Goal: Download file/media

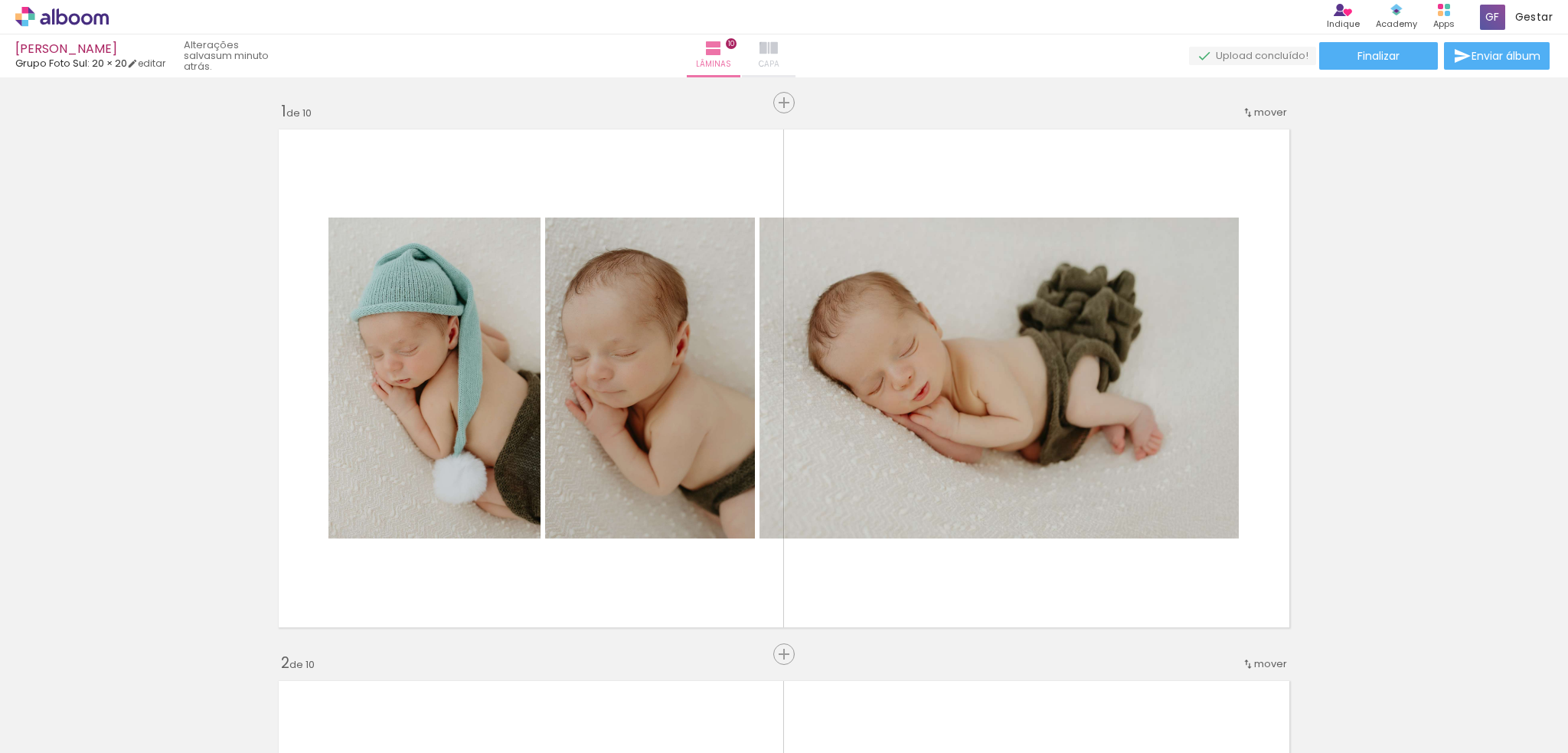
click at [778, 52] on iron-icon at bounding box center [768, 47] width 18 height 18
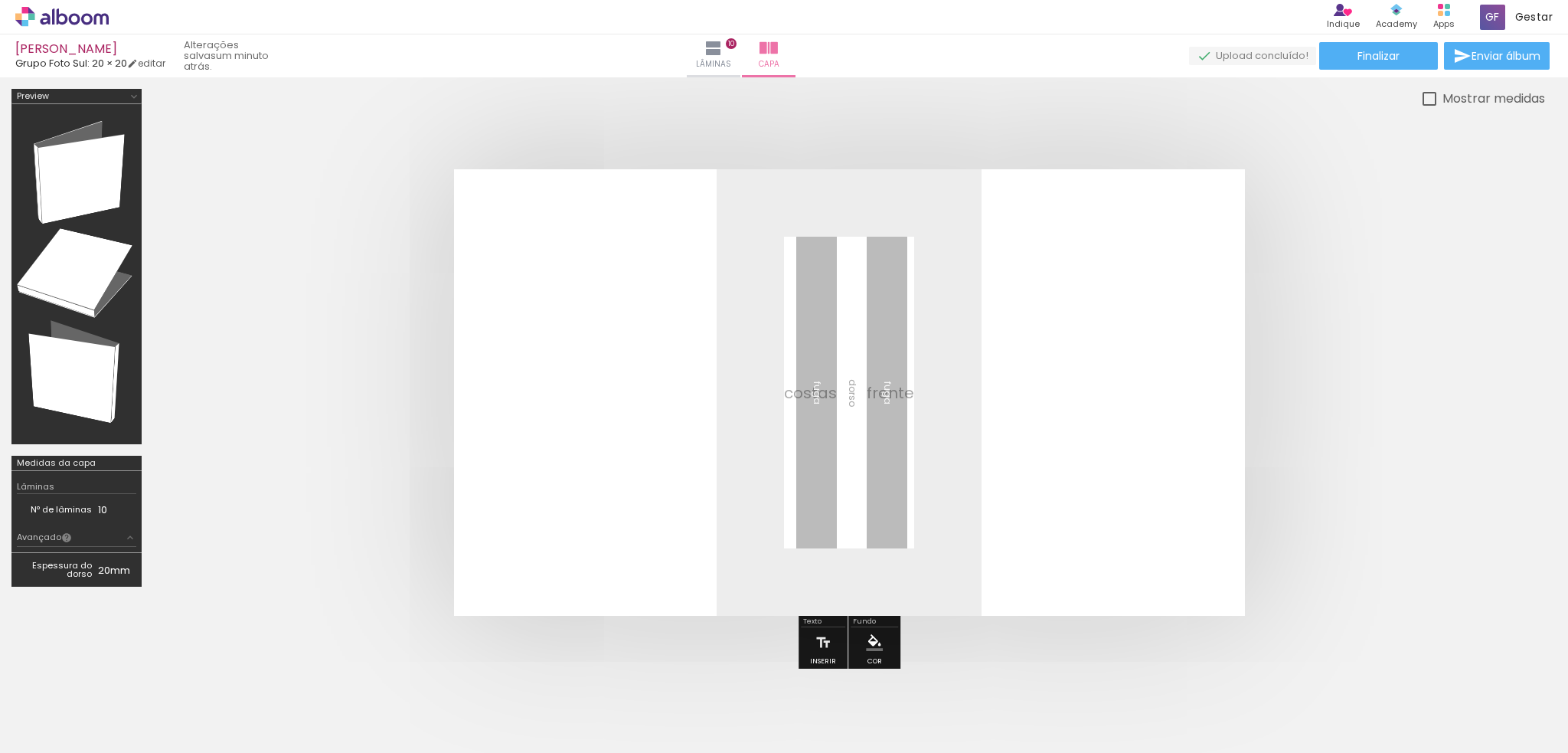
scroll to position [0, 153]
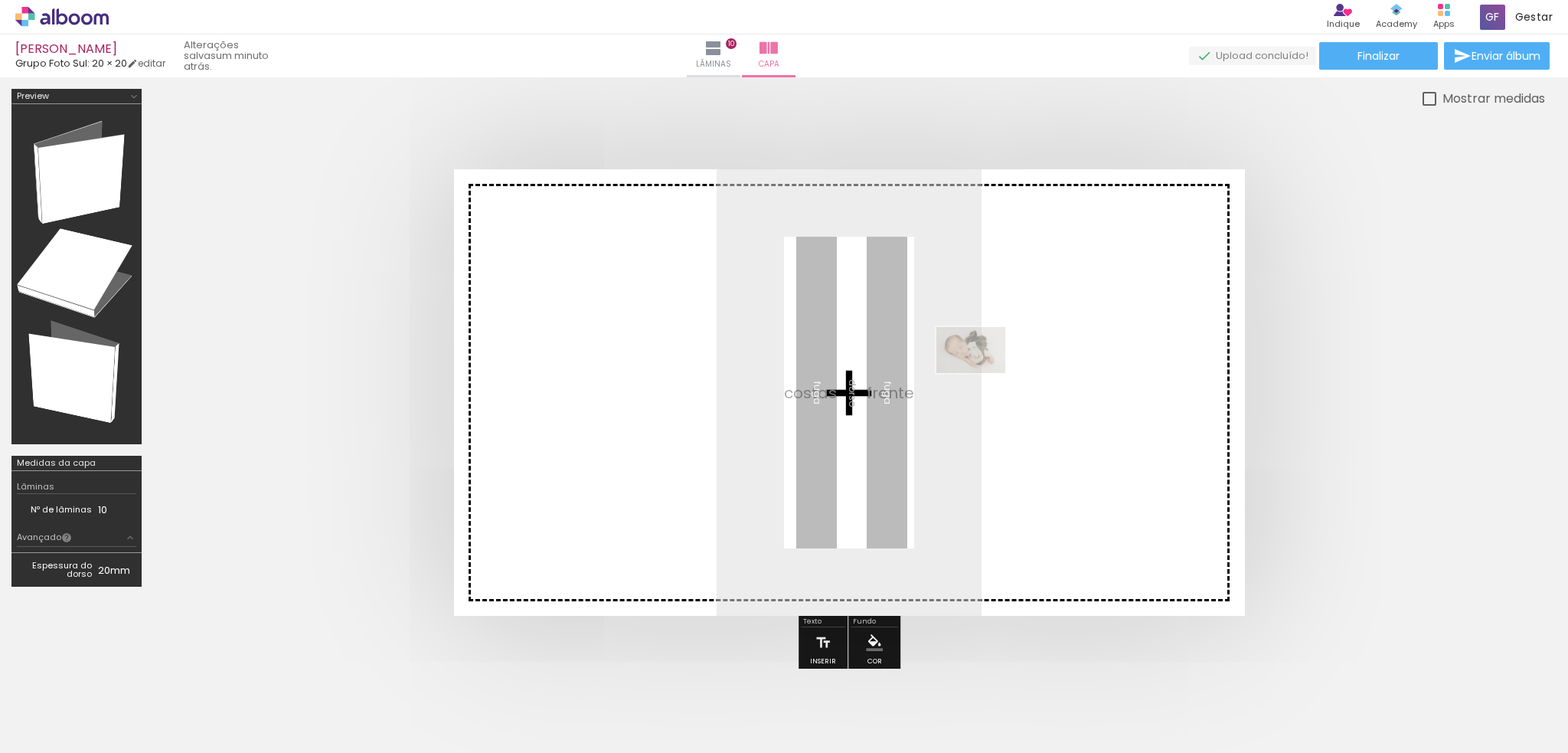
drag, startPoint x: 334, startPoint y: 707, endPoint x: 985, endPoint y: 342, distance: 746.3
click at [985, 342] on quentale-workspace at bounding box center [784, 376] width 1568 height 753
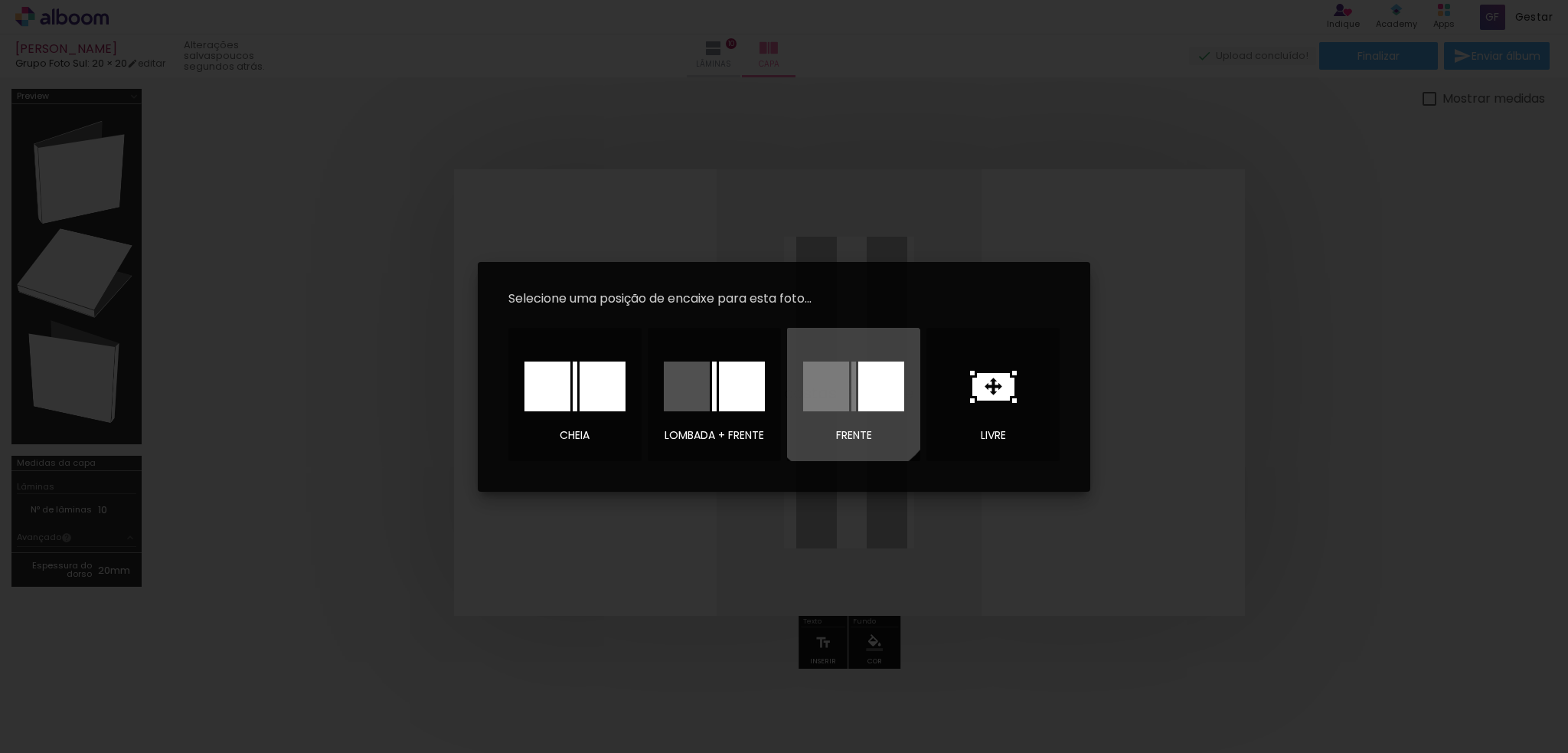
click at [850, 389] on div at bounding box center [853, 386] width 101 height 50
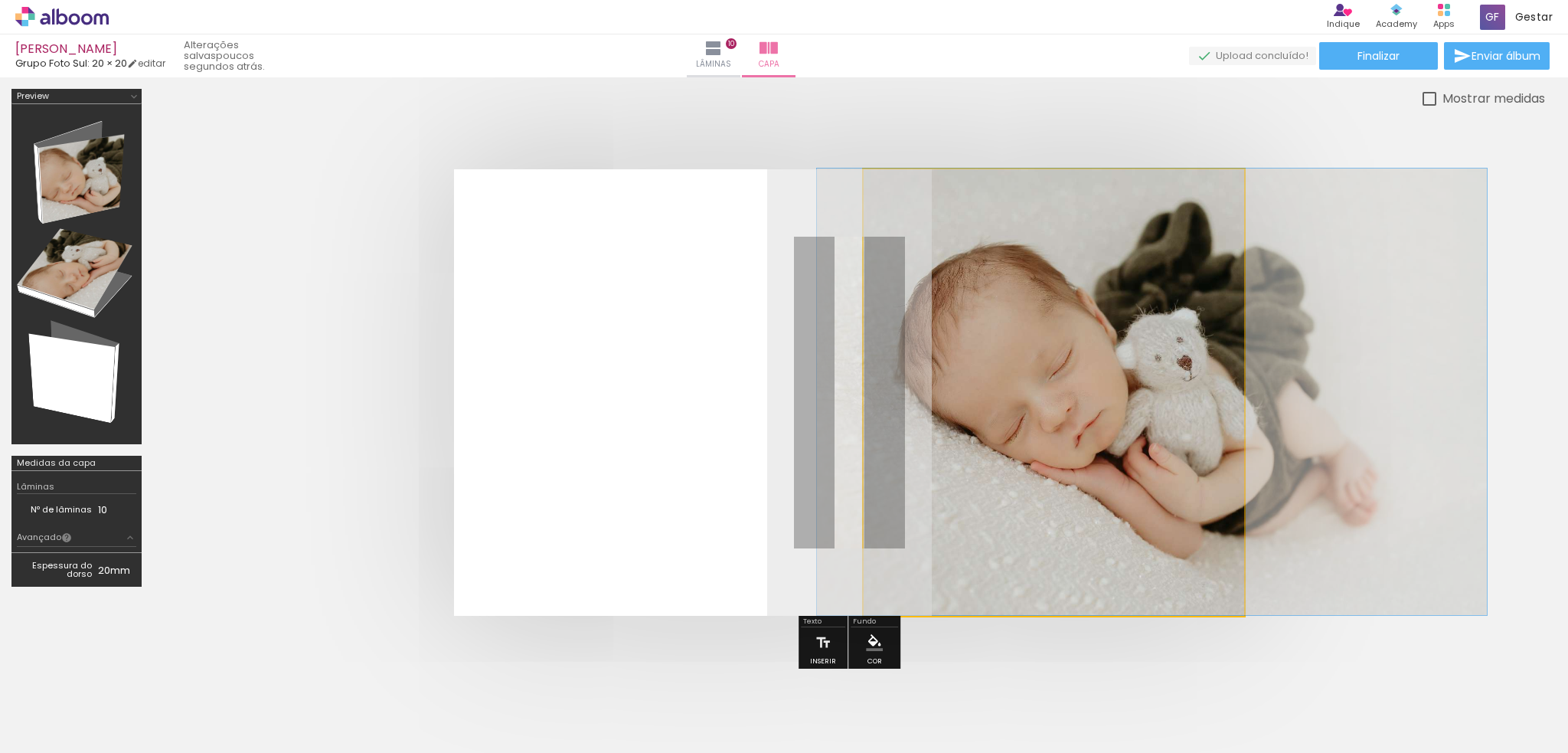
drag, startPoint x: 1032, startPoint y: 408, endPoint x: 1130, endPoint y: 401, distance: 98.2
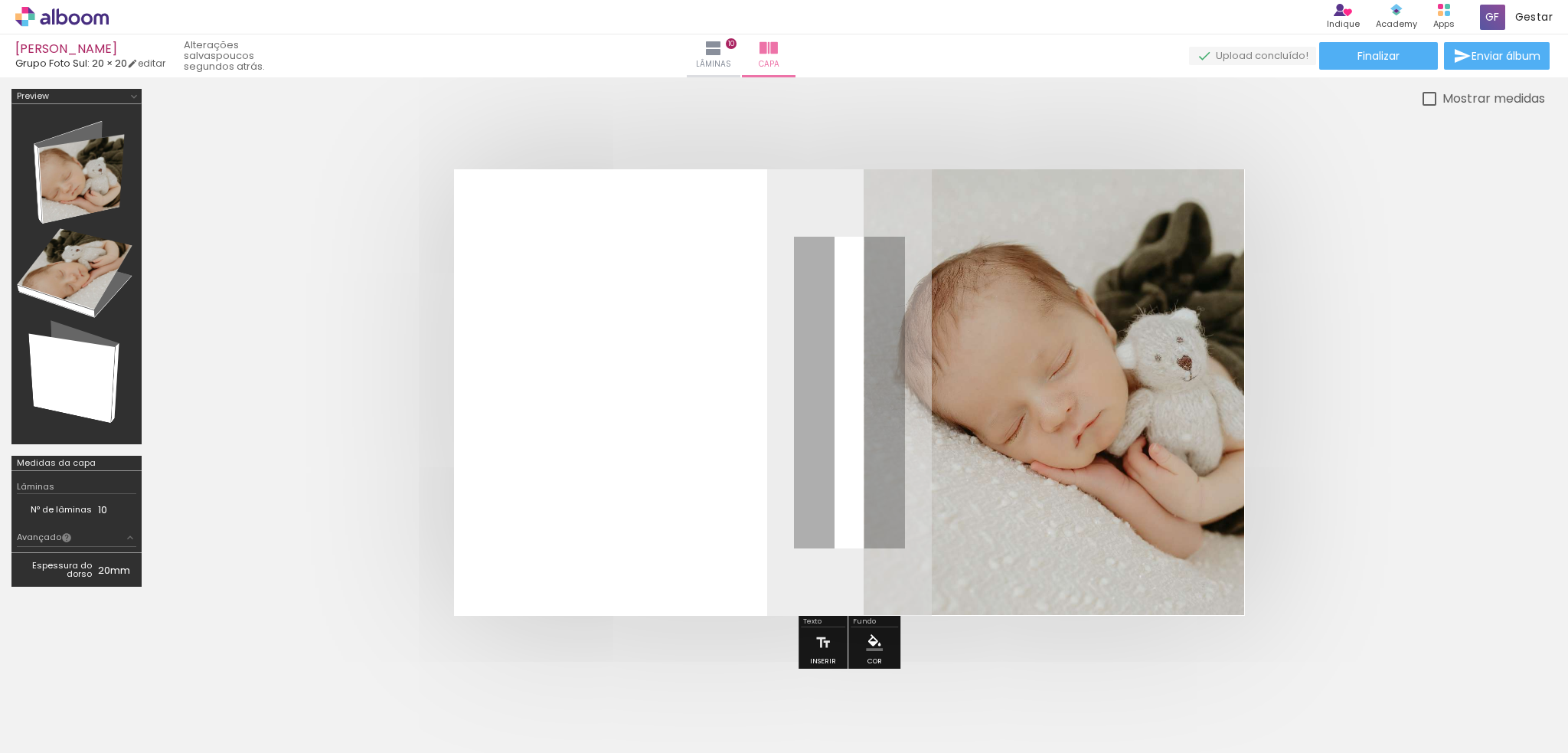
type input "JPG"
drag, startPoint x: 1093, startPoint y: 206, endPoint x: 1115, endPoint y: 210, distance: 22.4
type paper-slider "100"
click at [1115, 196] on div "P&B Largura Cor" at bounding box center [1081, 196] width 381 height 0
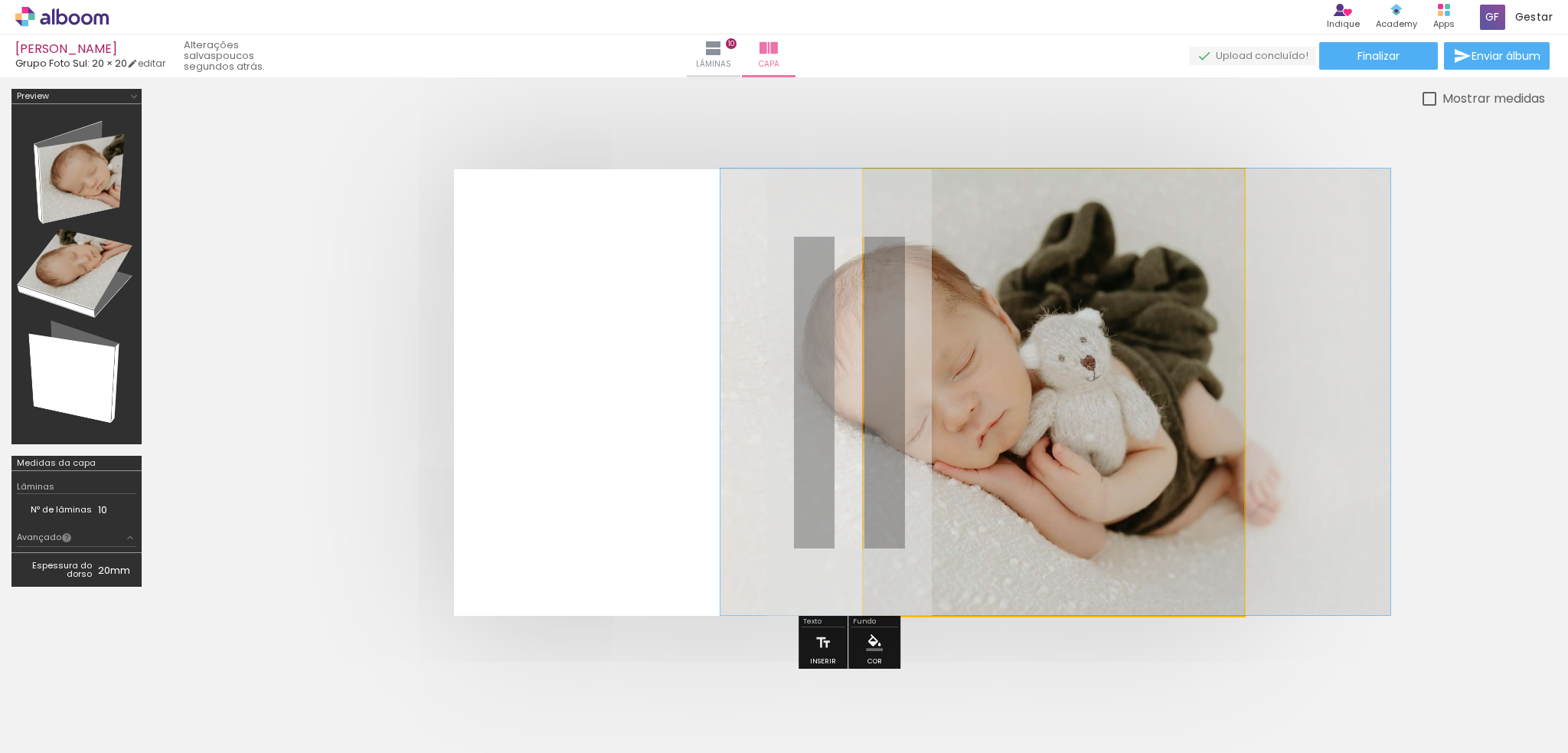
drag, startPoint x: 1187, startPoint y: 507, endPoint x: 1090, endPoint y: 484, distance: 99.7
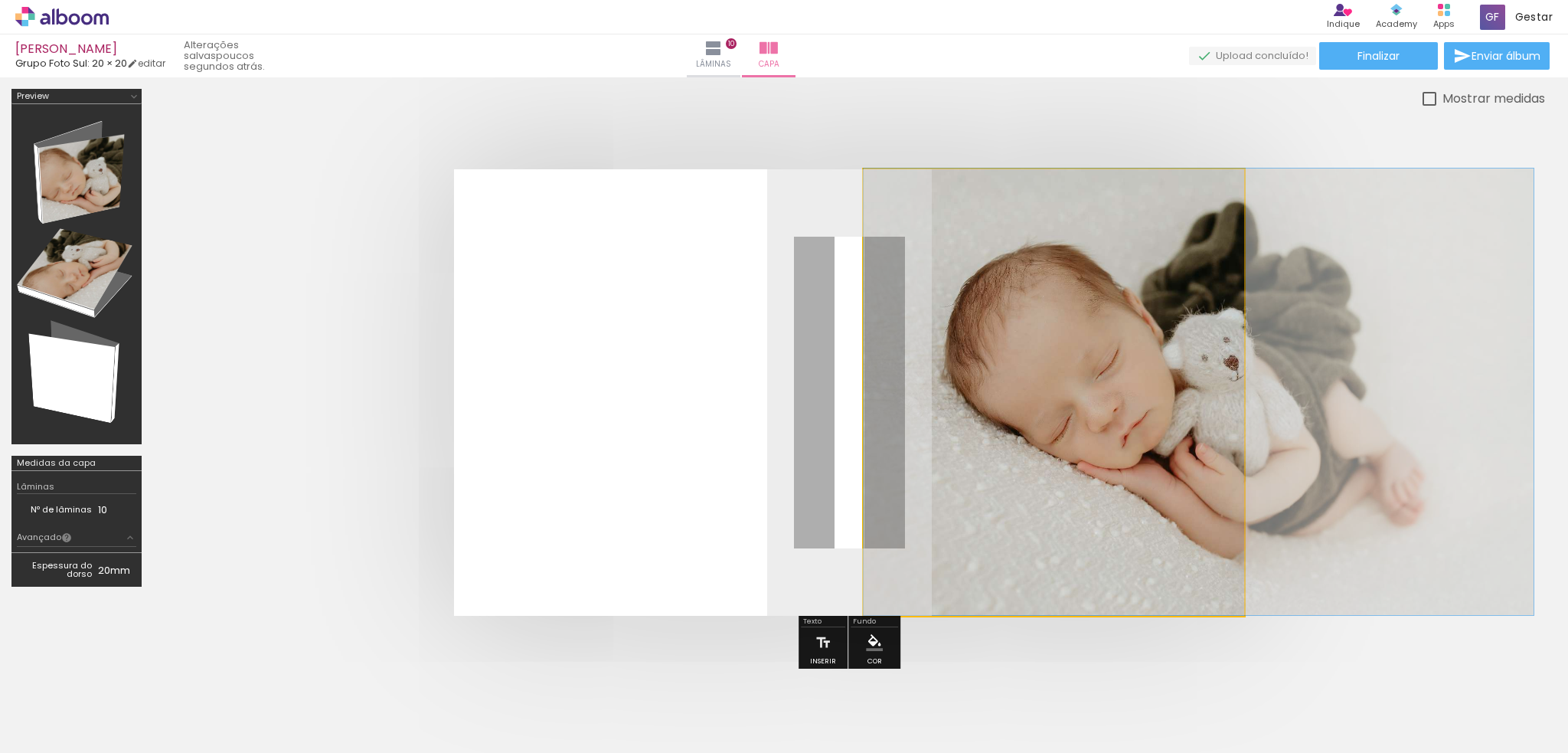
drag, startPoint x: 1063, startPoint y: 455, endPoint x: 1239, endPoint y: 414, distance: 180.7
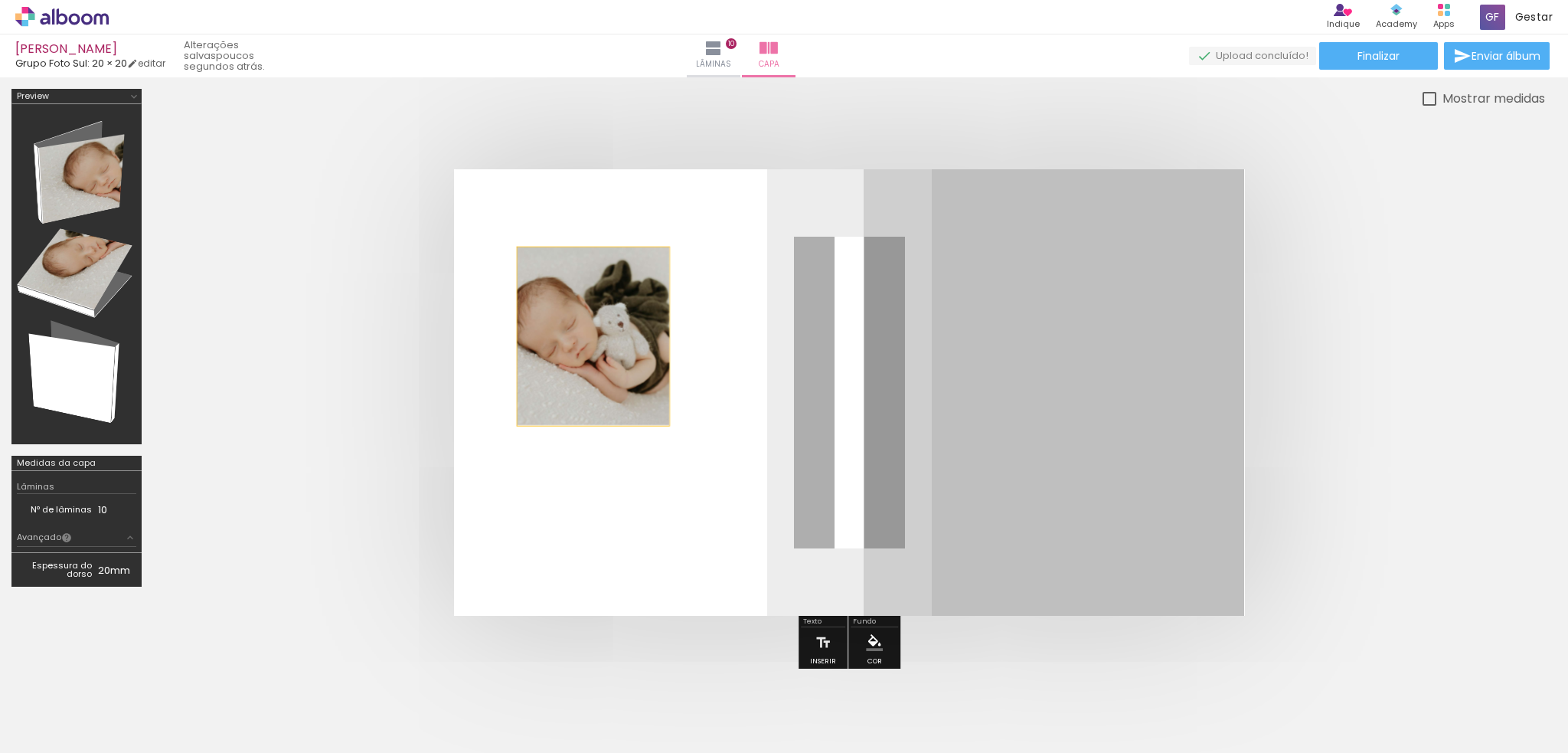
type input "JPG"
drag, startPoint x: 985, startPoint y: 321, endPoint x: 593, endPoint y: 336, distance: 392.3
click at [593, 336] on quentale-layouter at bounding box center [850, 392] width 791 height 447
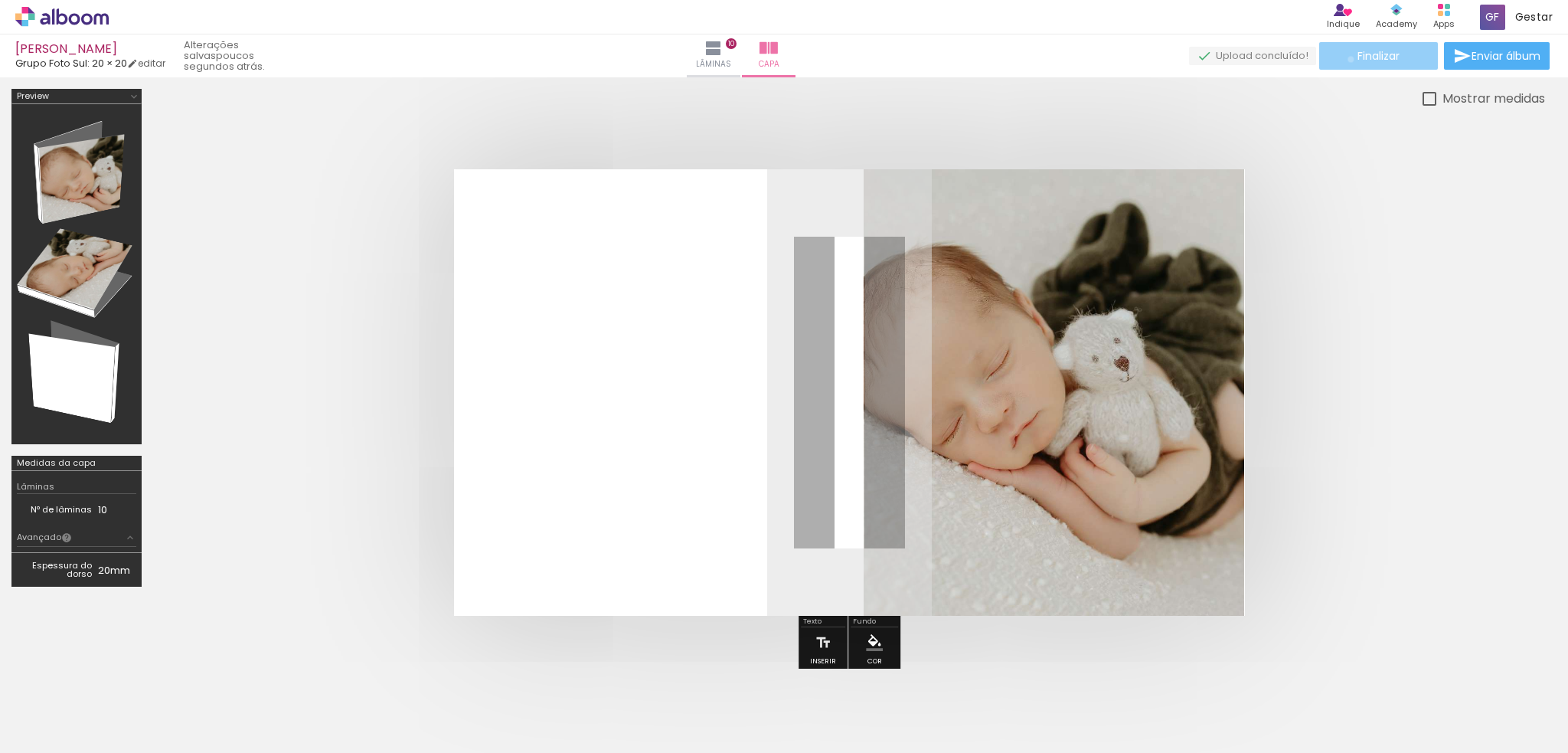
click at [1346, 59] on paper-button "Finalizar" at bounding box center [1379, 56] width 119 height 28
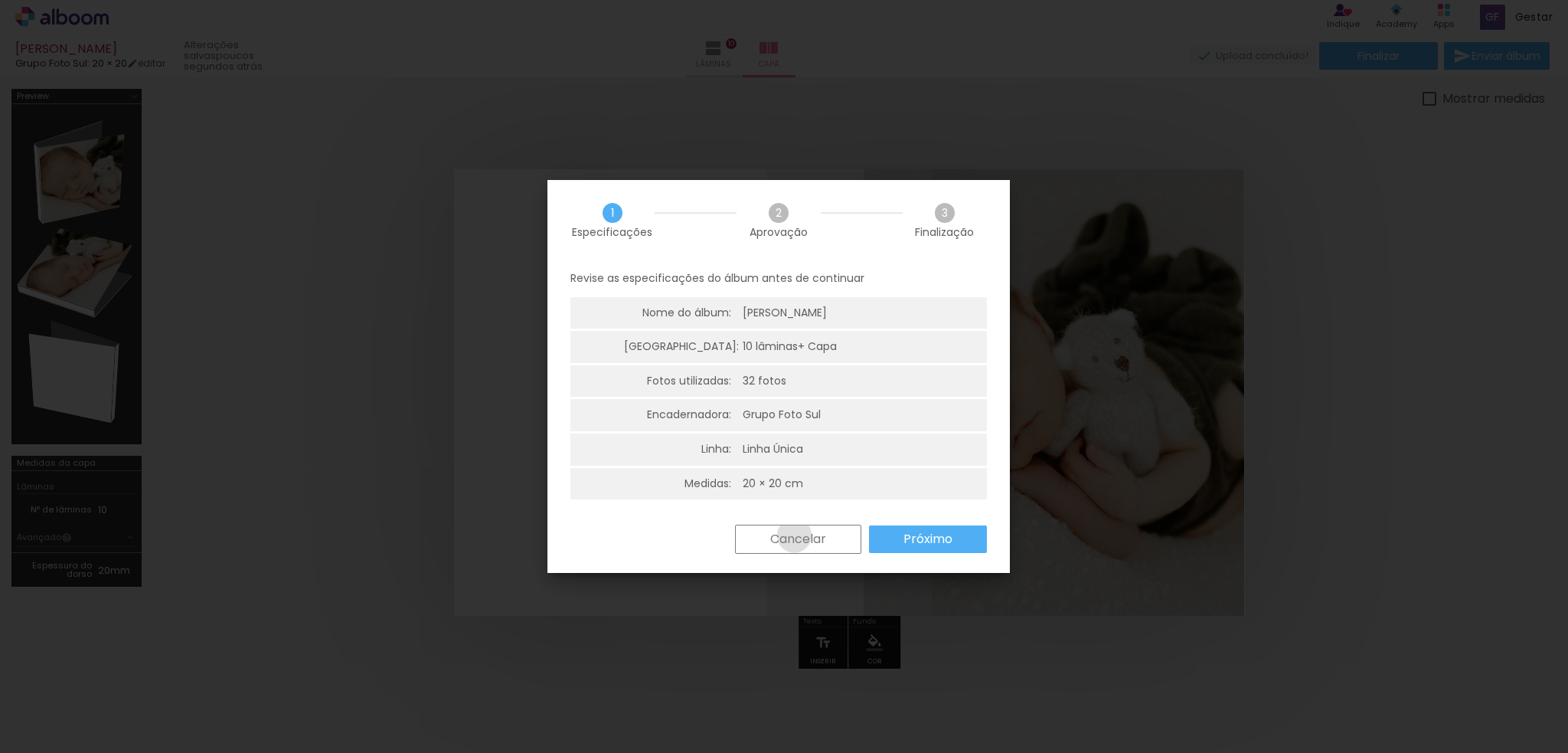
click at [0, 0] on slot "Cancelar" at bounding box center [0, 0] width 0 height 0
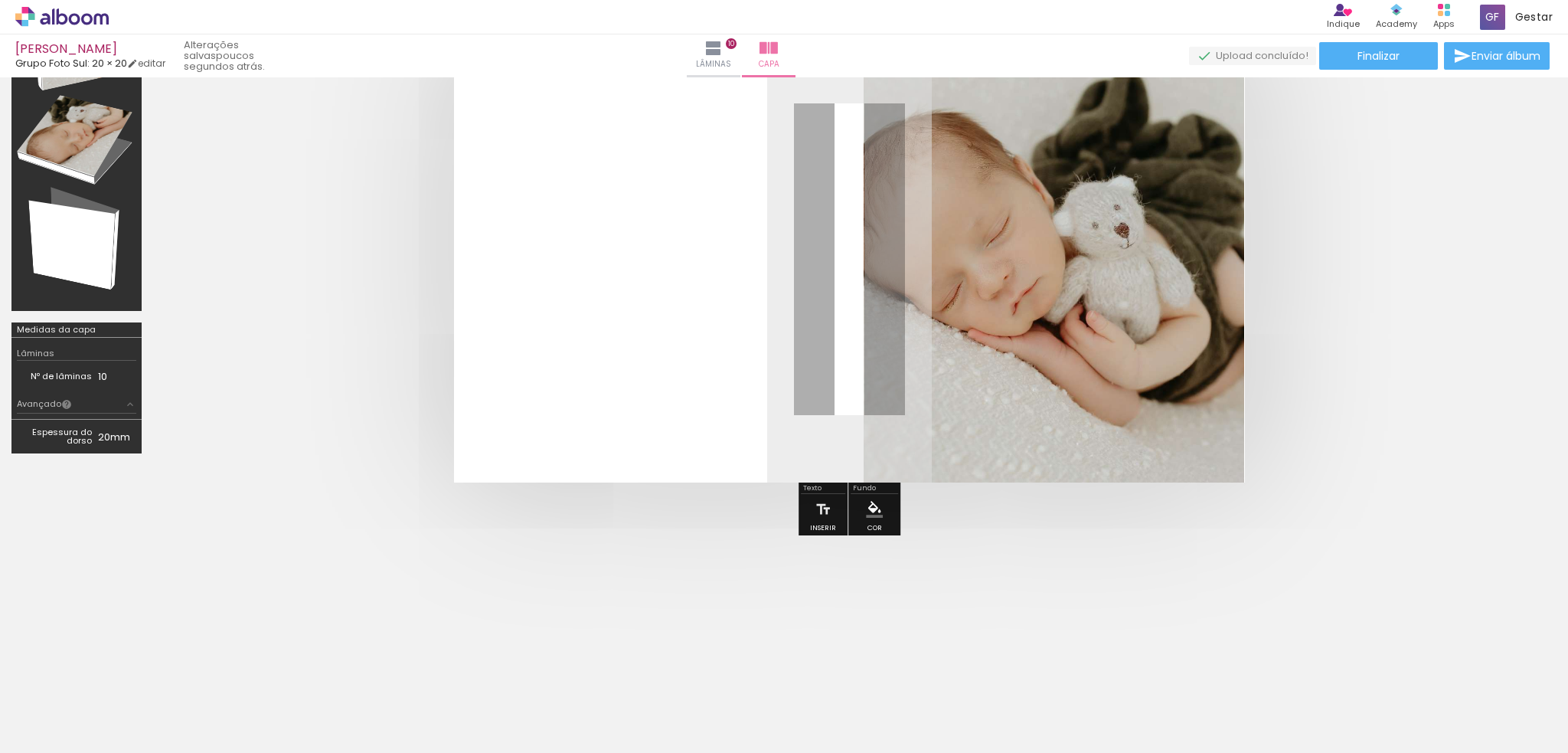
scroll to position [0, 0]
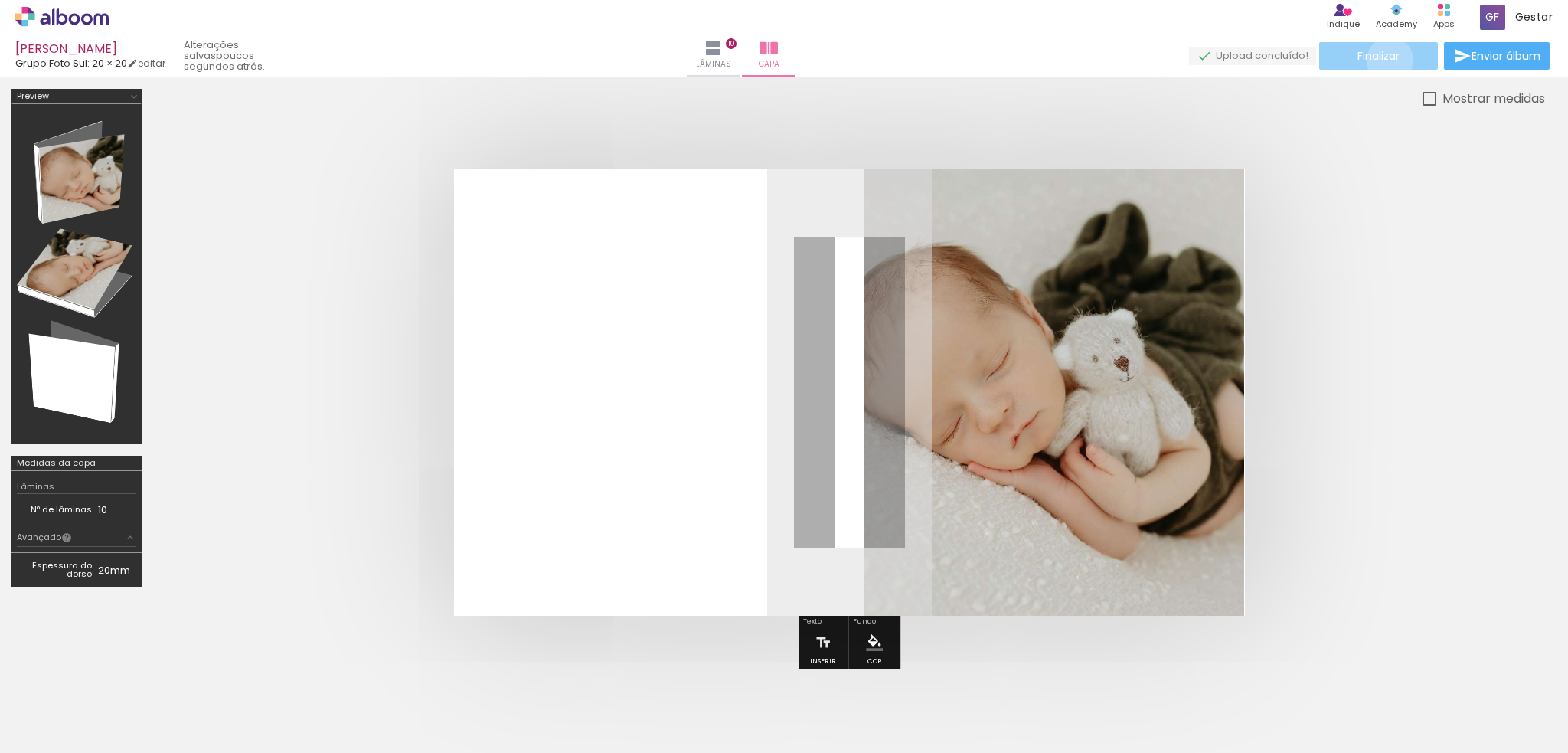
click at [1384, 60] on span "Finalizar" at bounding box center [1378, 56] width 42 height 10
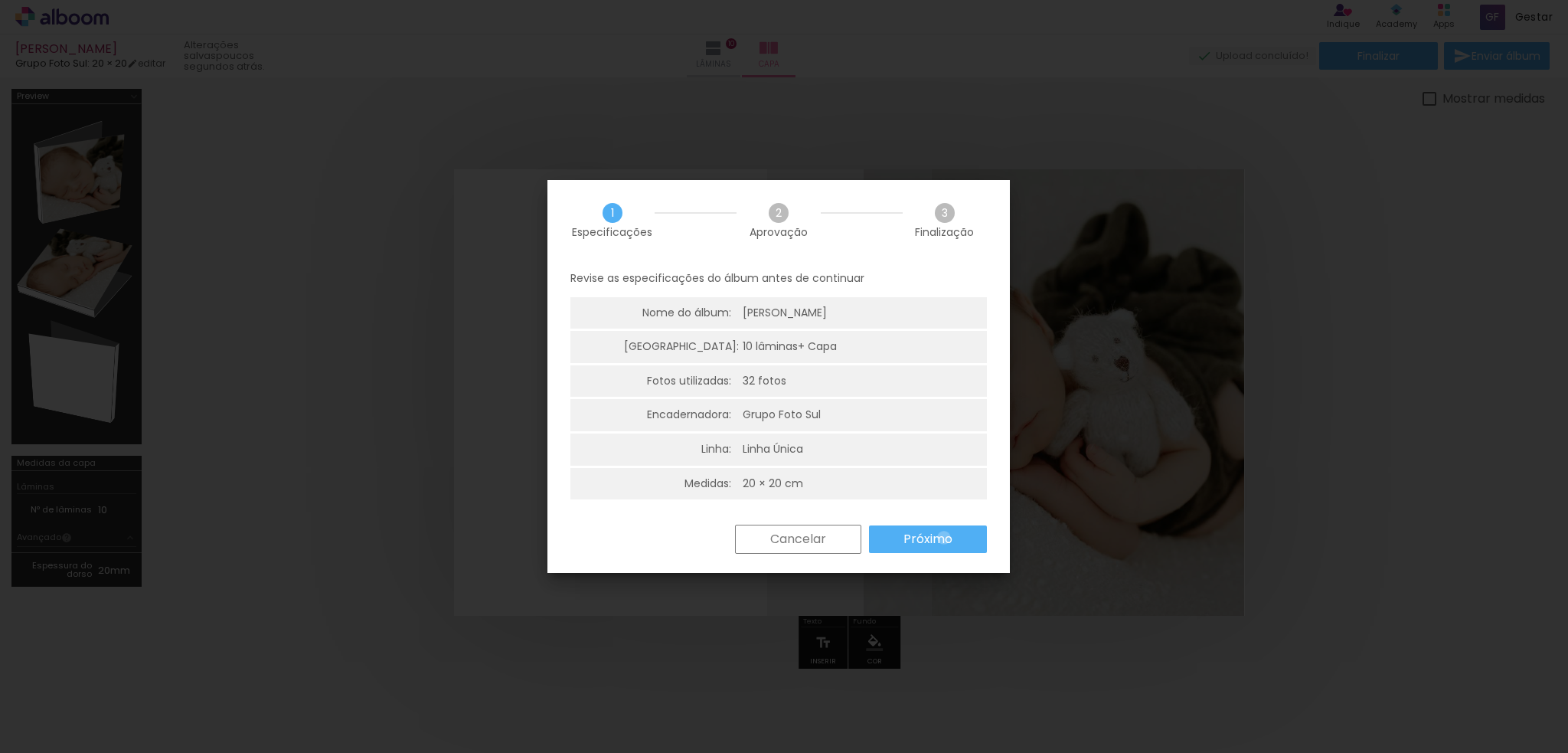
click at [0, 0] on slot "Próximo" at bounding box center [0, 0] width 0 height 0
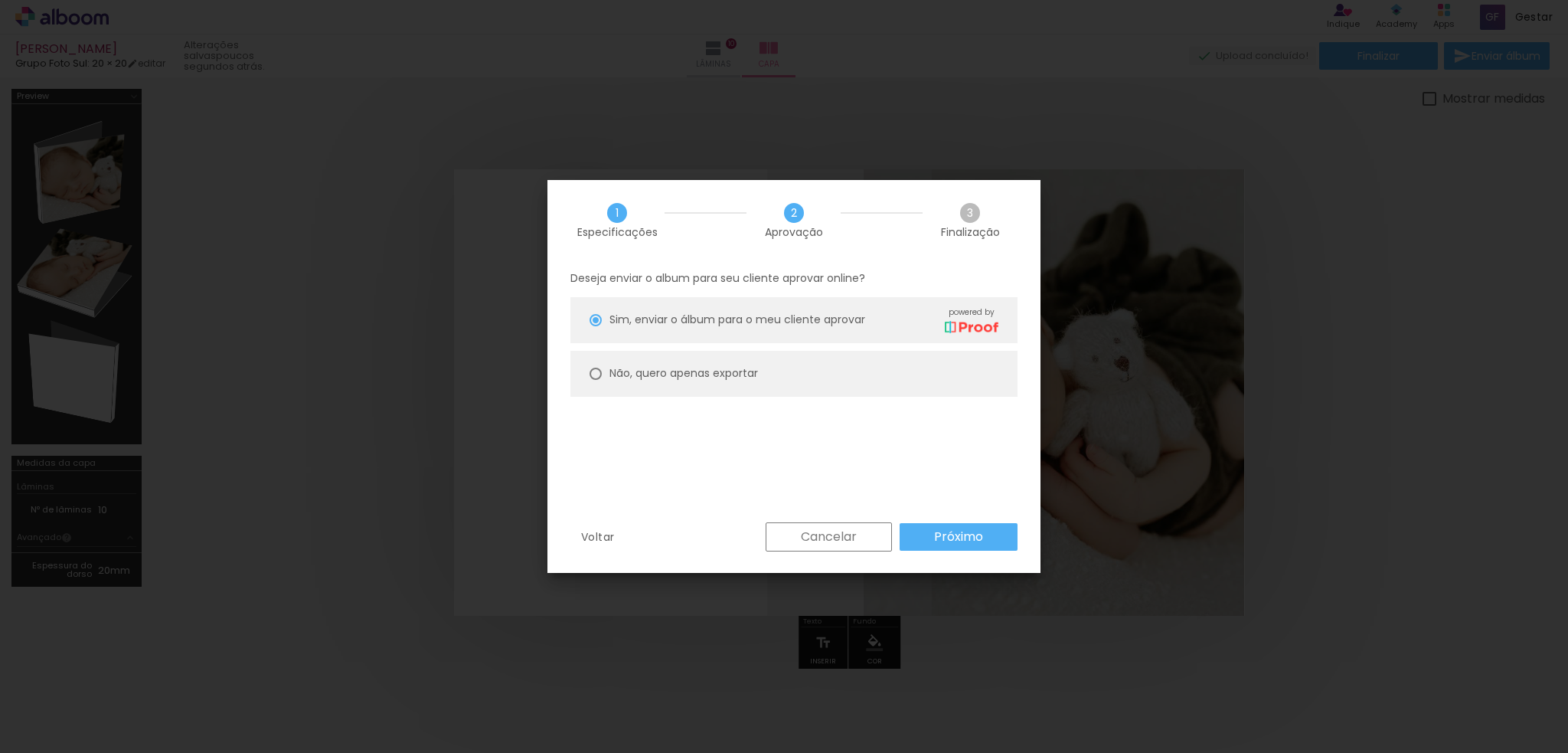
click at [0, 0] on slot "Não, quero apenas exportar" at bounding box center [0, 0] width 0 height 0
type paper-radio-button "on"
click at [0, 0] on slot "Próximo" at bounding box center [0, 0] width 0 height 0
type input "Alta, 300 DPI"
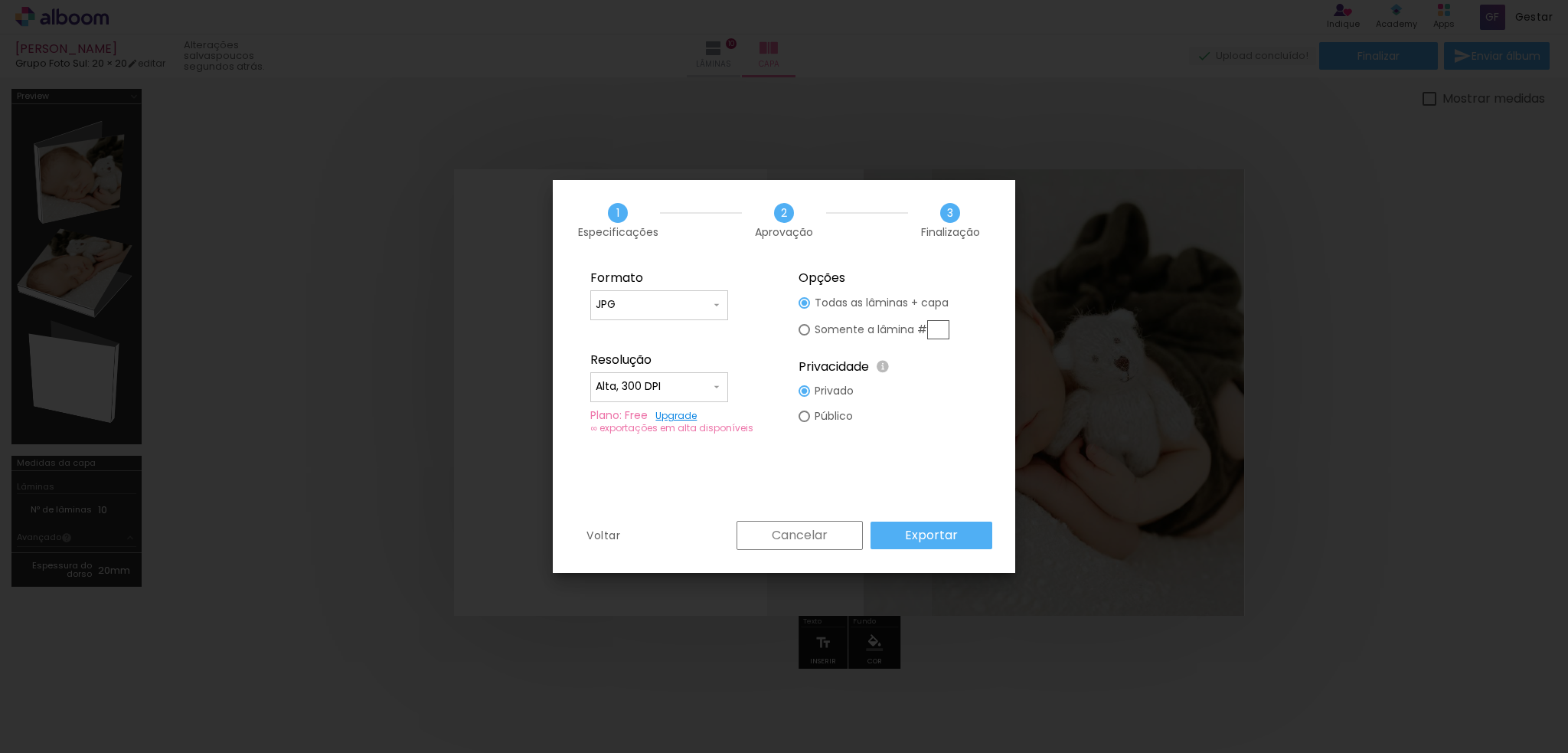
click at [687, 302] on input "JPG" at bounding box center [653, 305] width 115 height 16
click at [687, 302] on paper-item "JPG" at bounding box center [659, 303] width 138 height 31
click at [704, 388] on input "Alta, 300 DPI" at bounding box center [653, 387] width 115 height 16
click at [704, 388] on paper-item "Alta, 300 DPI" at bounding box center [659, 384] width 138 height 31
